Goal: Information Seeking & Learning: Find specific fact

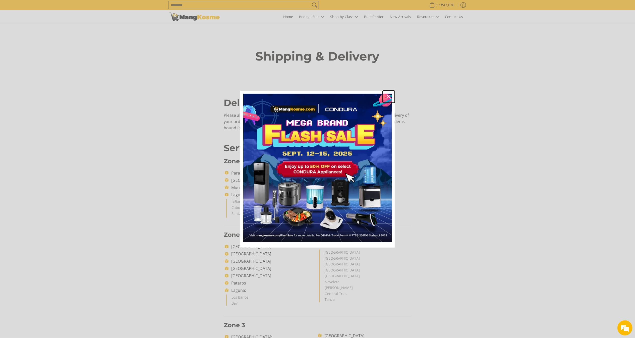
click at [390, 93] on div "Close" at bounding box center [389, 97] width 8 height 8
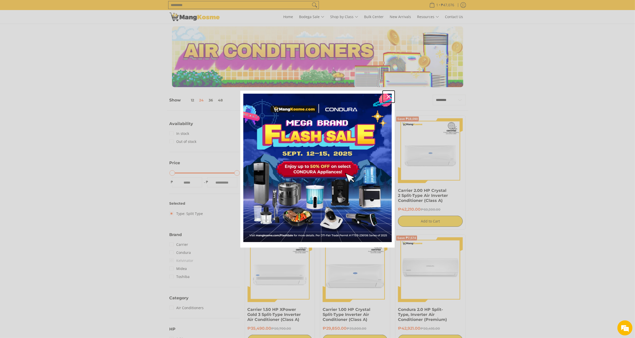
click at [389, 95] on icon "close icon" at bounding box center [389, 97] width 4 height 4
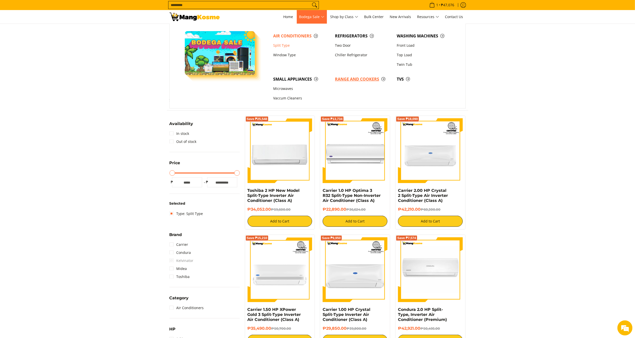
click at [379, 80] on span "Range and Cookers" at bounding box center [363, 79] width 57 height 6
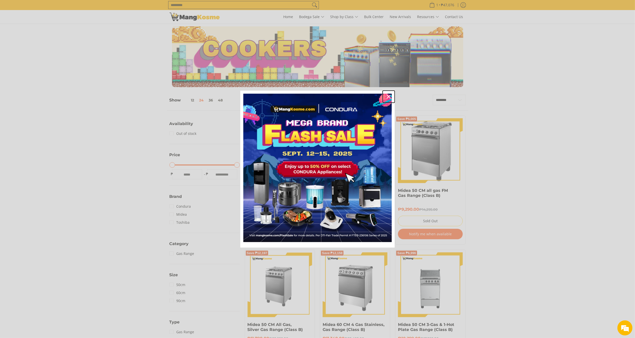
click at [388, 98] on icon "close icon" at bounding box center [389, 97] width 4 height 4
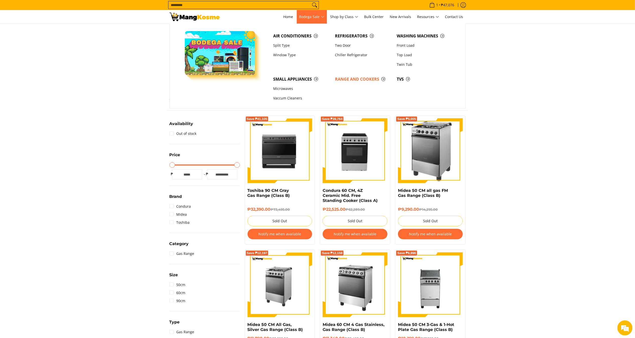
click at [320, 14] on span "Bodega Sale" at bounding box center [311, 17] width 25 height 6
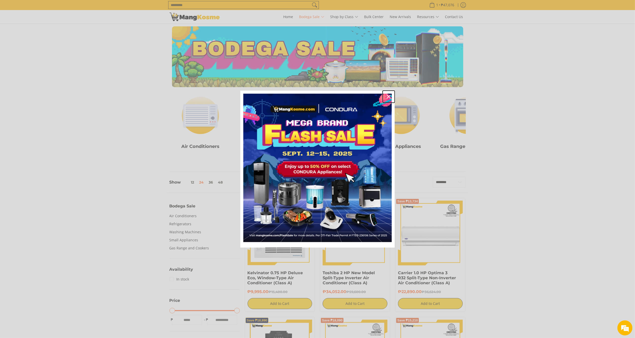
click at [390, 97] on icon "close icon" at bounding box center [389, 97] width 4 height 4
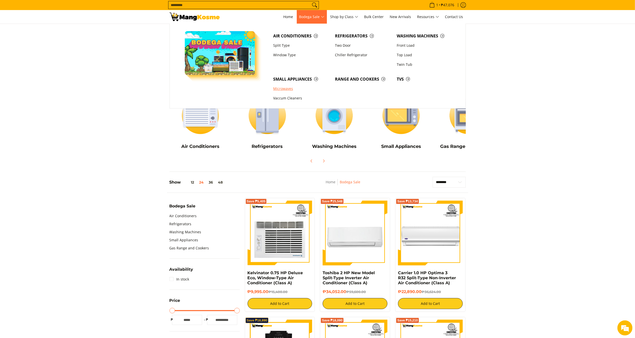
click at [290, 86] on link "Microwaves" at bounding box center [302, 89] width 62 height 10
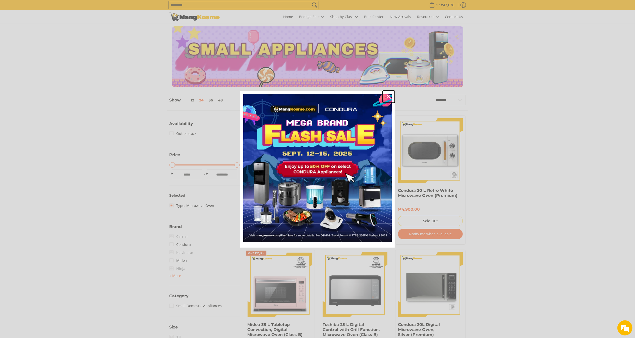
click at [387, 94] on div "Close" at bounding box center [389, 97] width 8 height 8
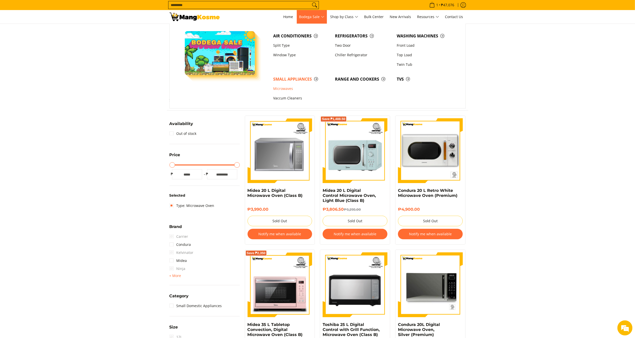
click at [318, 15] on span "Bodega Sale" at bounding box center [311, 17] width 25 height 6
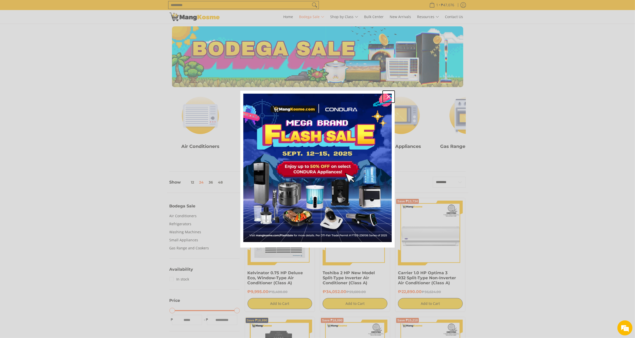
click at [389, 95] on icon "close icon" at bounding box center [389, 97] width 4 height 4
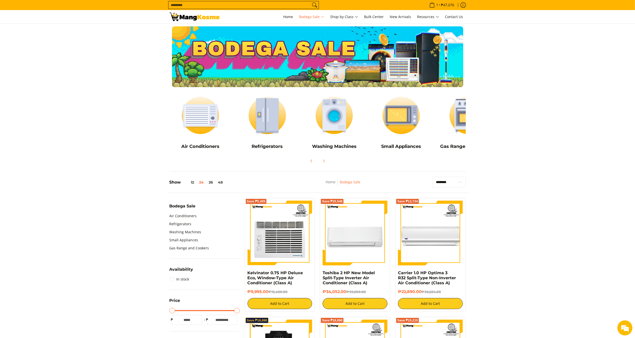
click at [252, 5] on input "Search..." at bounding box center [240, 5] width 142 height 8
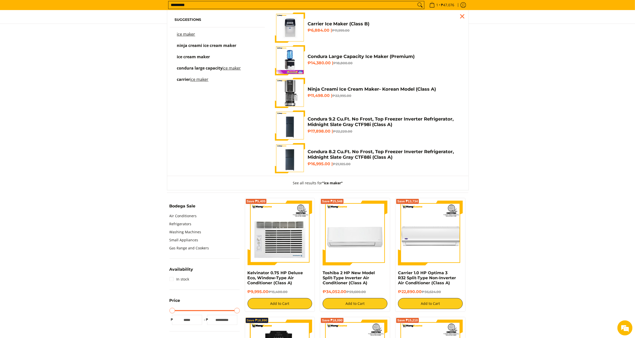
type input "*********"
click at [373, 36] on link "Carrier Ice Maker (Class B) ₱6,884.00 | ₱11,999.00" at bounding box center [368, 28] width 186 height 30
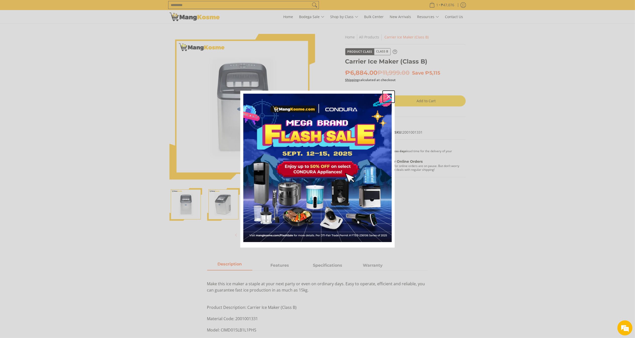
click at [388, 97] on icon "close icon" at bounding box center [389, 97] width 4 height 4
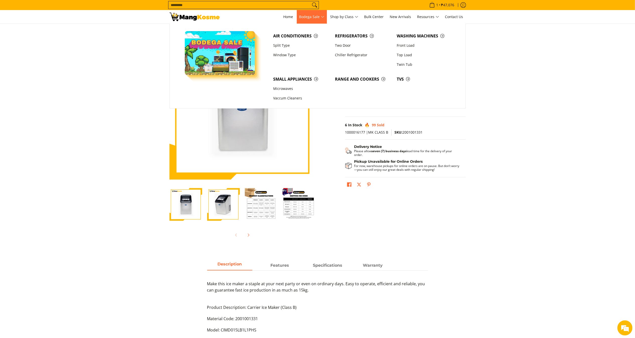
click at [319, 17] on span "Bodega Sale" at bounding box center [311, 17] width 25 height 6
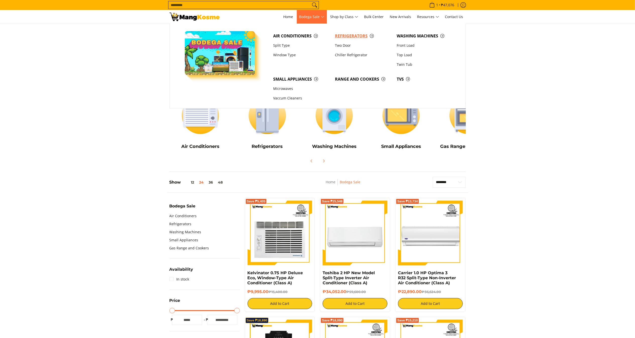
click at [349, 36] on span "Refrigerators" at bounding box center [363, 36] width 57 height 6
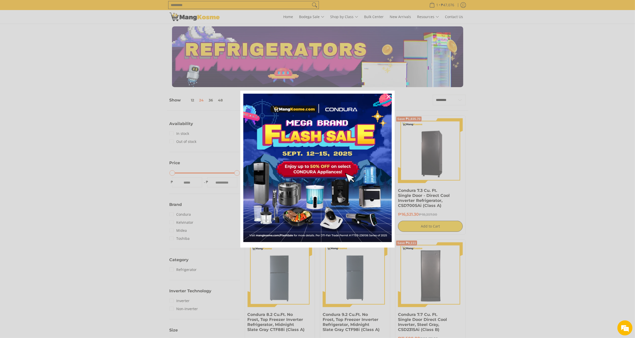
click at [344, 20] on div "Marketing offer form" at bounding box center [317, 169] width 635 height 338
drag, startPoint x: 388, startPoint y: 96, endPoint x: 355, endPoint y: 71, distance: 41.8
click at [389, 96] on icon "close icon" at bounding box center [389, 97] width 4 height 4
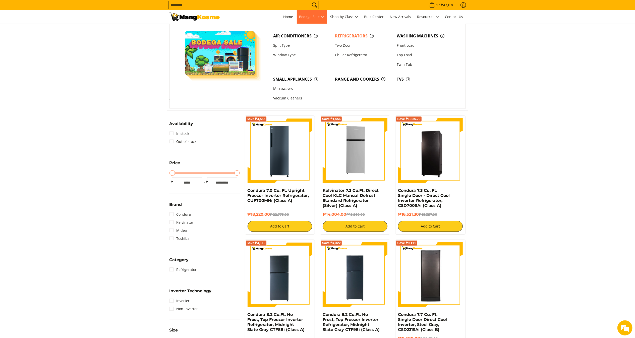
click at [313, 20] on span "Bodega Sale" at bounding box center [311, 17] width 25 height 6
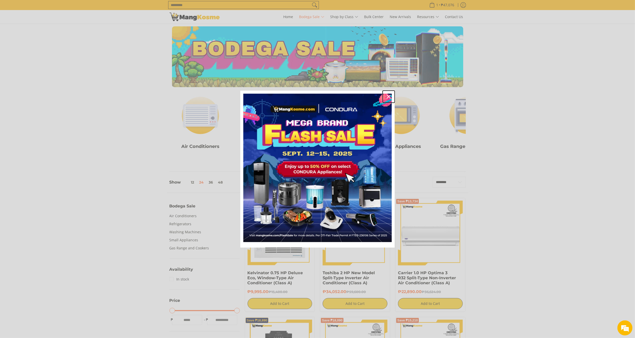
click at [388, 94] on div "Close" at bounding box center [389, 97] width 8 height 8
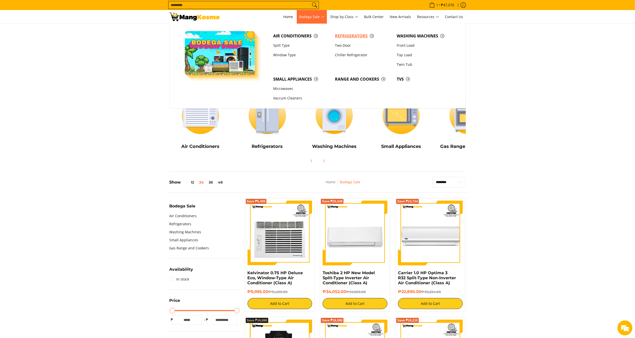
click at [366, 36] on span "Refrigerators" at bounding box center [363, 36] width 57 height 6
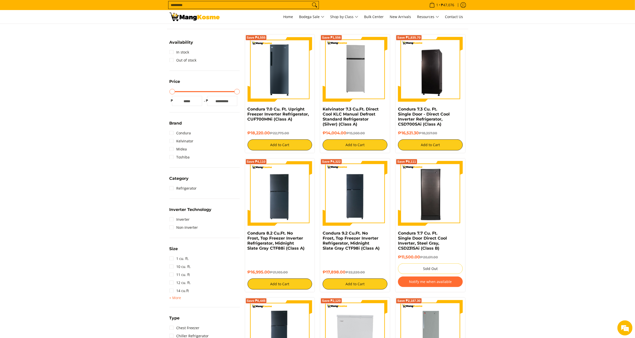
scroll to position [117, 0]
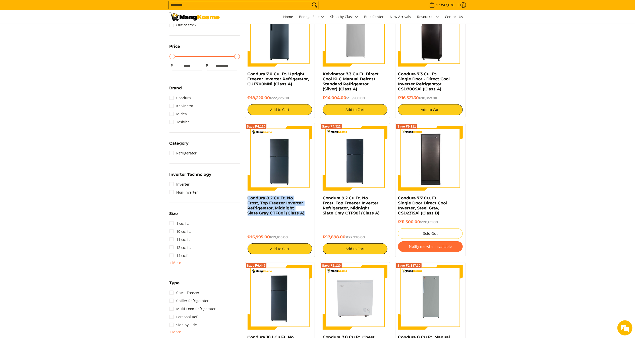
drag, startPoint x: 308, startPoint y: 214, endPoint x: 247, endPoint y: 198, distance: 63.4
click at [247, 198] on div "Save ₱4,110 Condura 8.2 Cu.Ft. No Frost, Top Freezer Inverter Refrigerator, Mid…" at bounding box center [280, 190] width 70 height 134
copy link "Condura 8.2 Cu.Ft. No Frost, Top Freezer Inverter Refrigerator, Midnight Slate …"
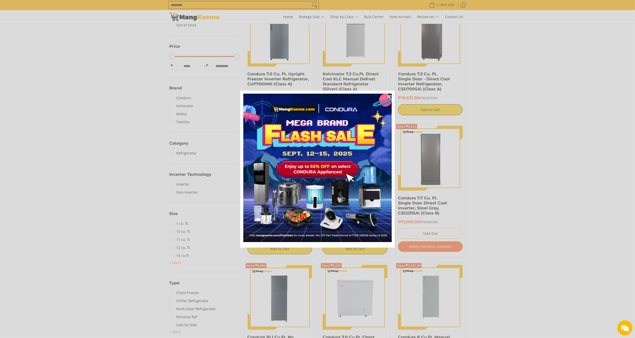
click at [569, 178] on div "Marketing offer form" at bounding box center [317, 169] width 635 height 338
click at [389, 97] on icon "close icon" at bounding box center [389, 97] width 4 height 4
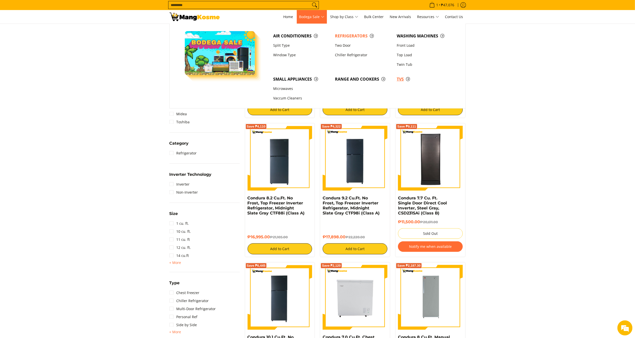
click at [401, 81] on span "TVs" at bounding box center [425, 79] width 57 height 6
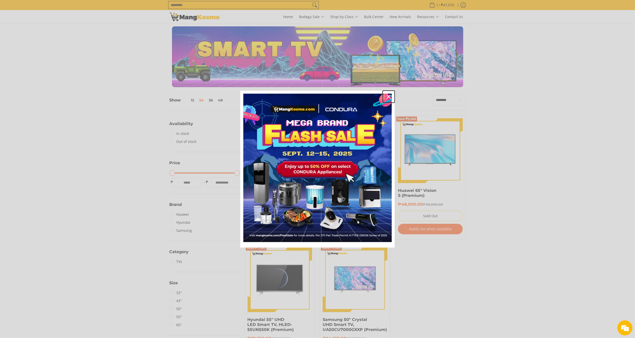
click at [388, 94] on div "Close" at bounding box center [389, 97] width 8 height 8
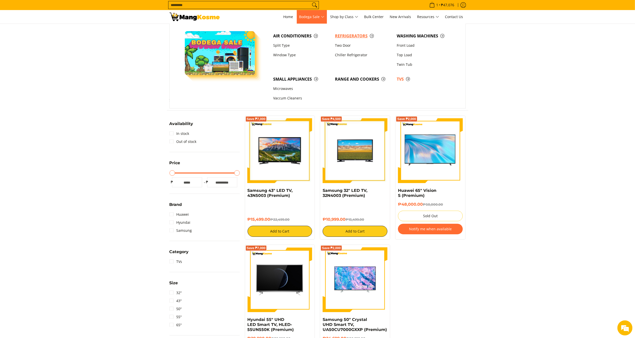
click at [347, 34] on span "Refrigerators" at bounding box center [363, 36] width 57 height 6
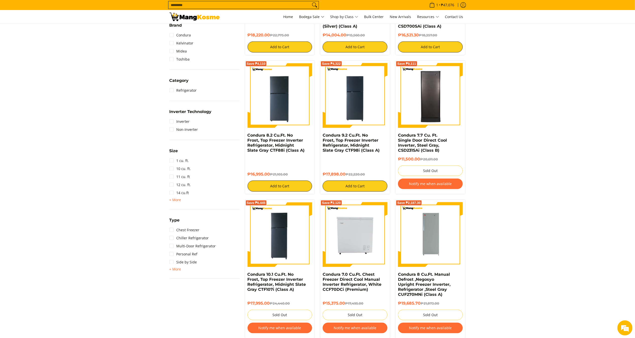
scroll to position [27, 0]
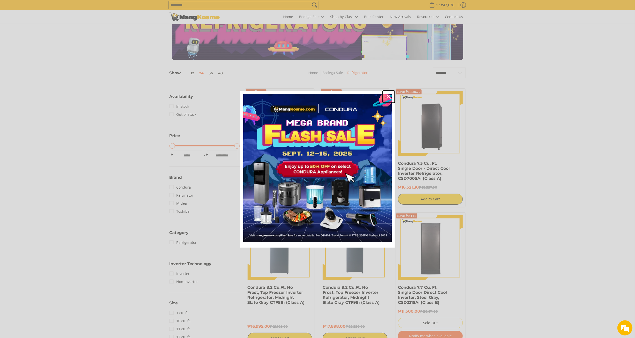
click at [389, 94] on div "Close" at bounding box center [389, 97] width 8 height 8
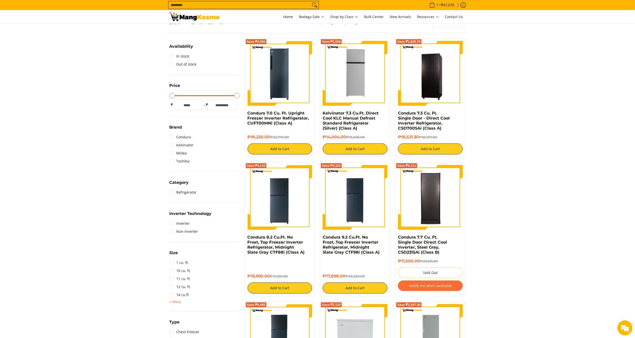
scroll to position [0, 0]
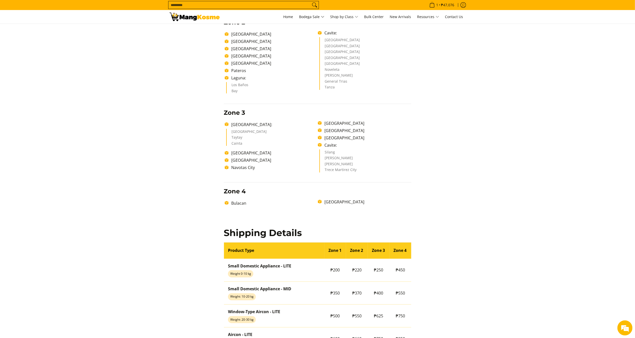
scroll to position [391, 0]
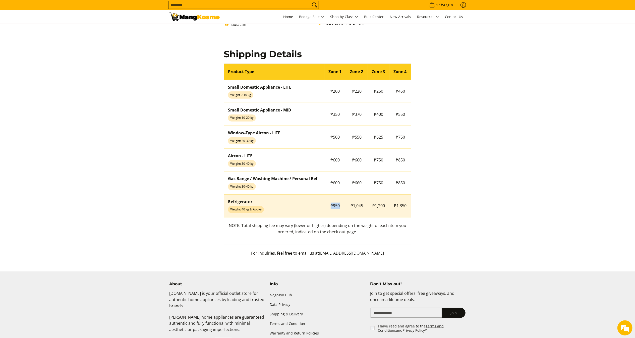
drag, startPoint x: 326, startPoint y: 202, endPoint x: 344, endPoint y: 210, distance: 19.7
click at [344, 210] on td "₱950" at bounding box center [336, 205] width 22 height 23
copy span "₱950"
